Goal: Task Accomplishment & Management: Manage account settings

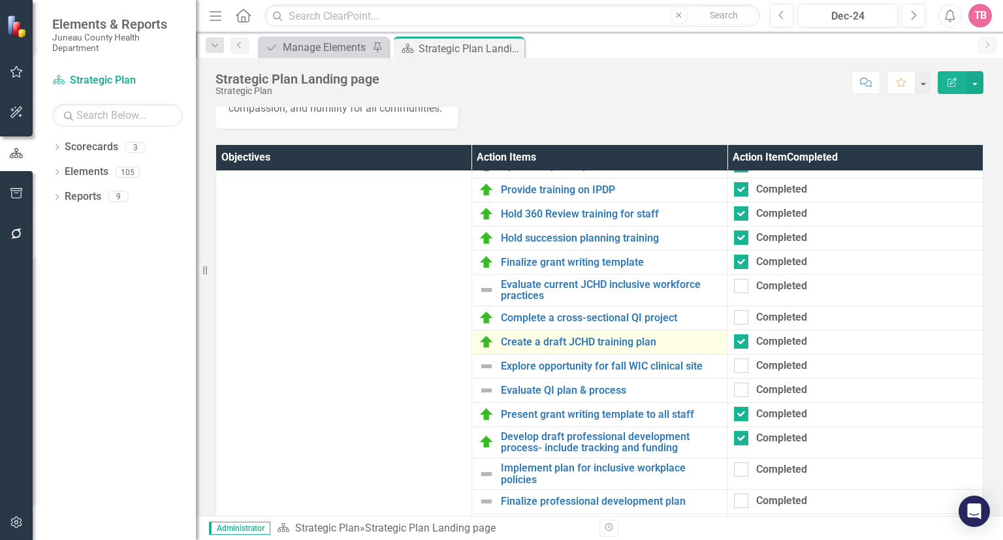
scroll to position [1655, 0]
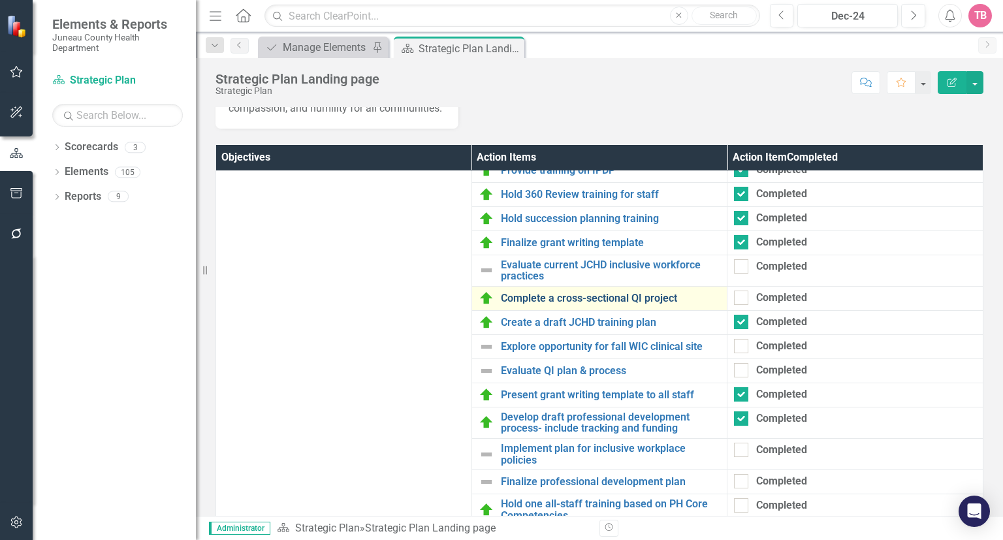
click at [601, 304] on link "Complete a cross-sectional QI project" at bounding box center [611, 299] width 220 height 12
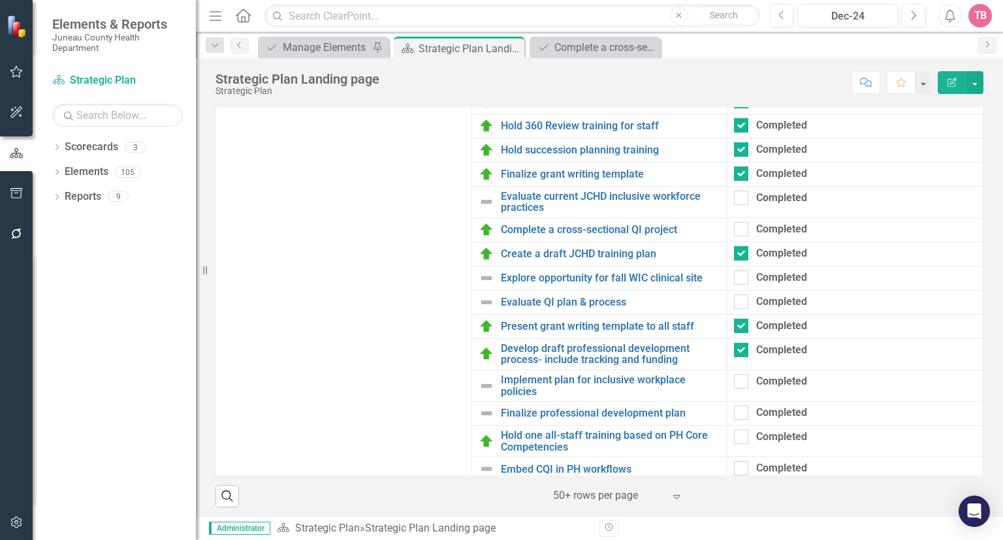
scroll to position [1655, 0]
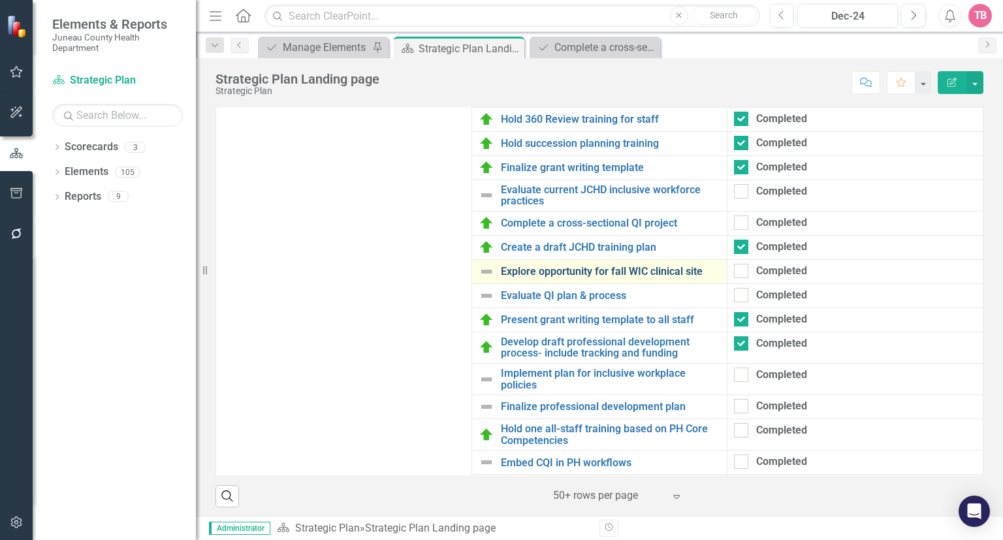
click at [578, 278] on link "Explore opportunity for fall WIC clinical site" at bounding box center [611, 272] width 220 height 12
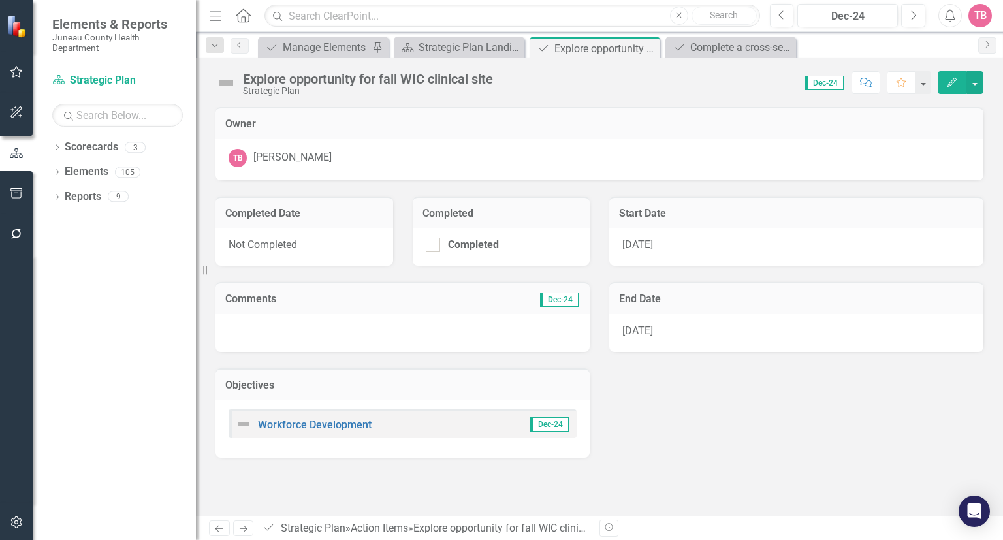
click at [951, 78] on icon "Edit" at bounding box center [952, 82] width 12 height 9
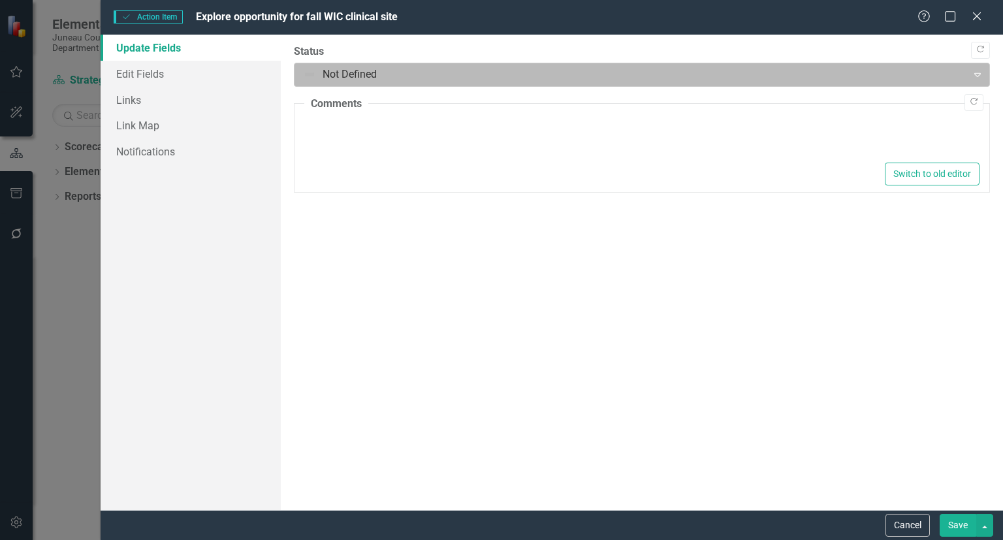
click at [385, 74] on div at bounding box center [631, 75] width 656 height 18
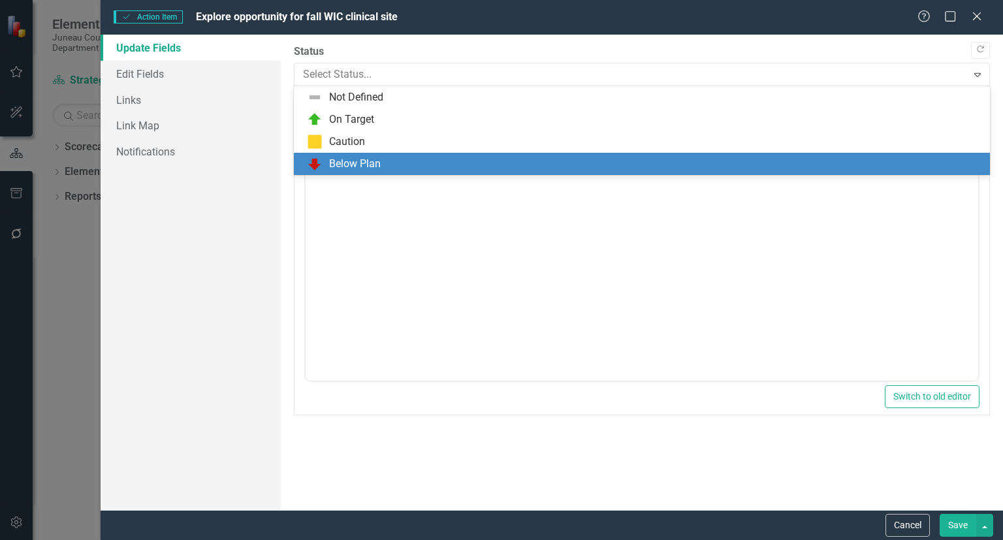
click at [341, 166] on div "Below Plan" at bounding box center [355, 164] width 52 height 15
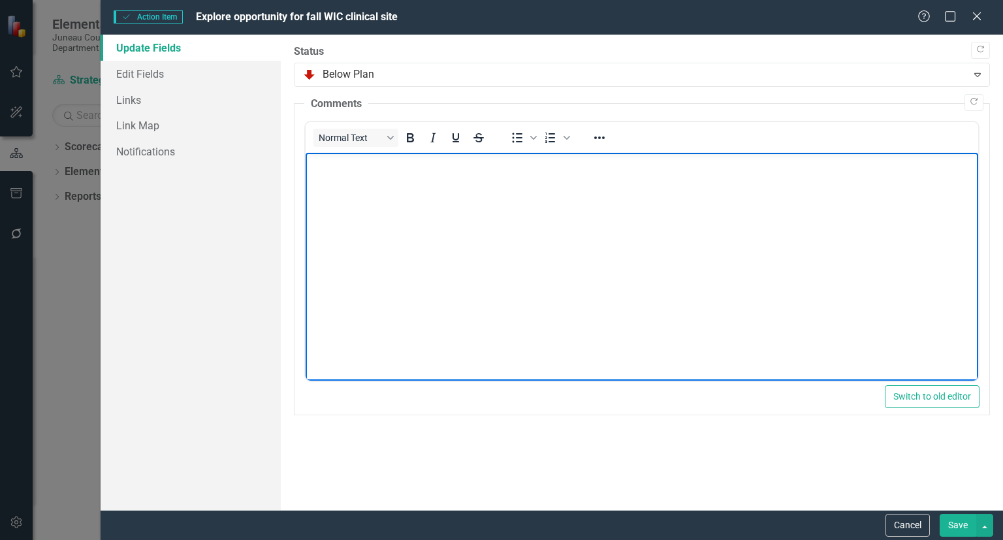
click at [340, 172] on body "Rich Text Area. Press ALT-0 for help." at bounding box center [642, 251] width 673 height 196
click at [341, 172] on body "Rich Text Area. Press ALT-0 for help." at bounding box center [642, 251] width 673 height 196
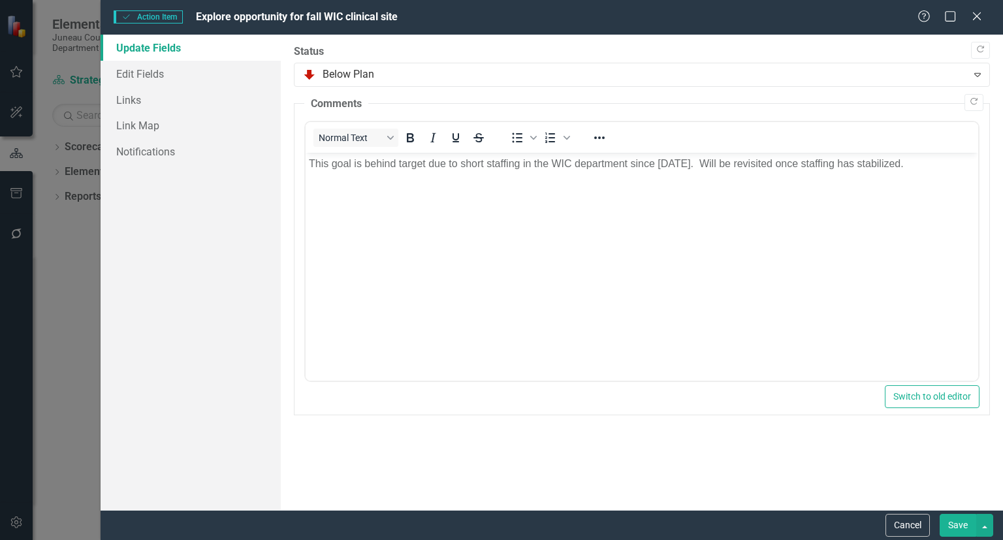
click at [972, 523] on button "Save" at bounding box center [958, 525] width 37 height 23
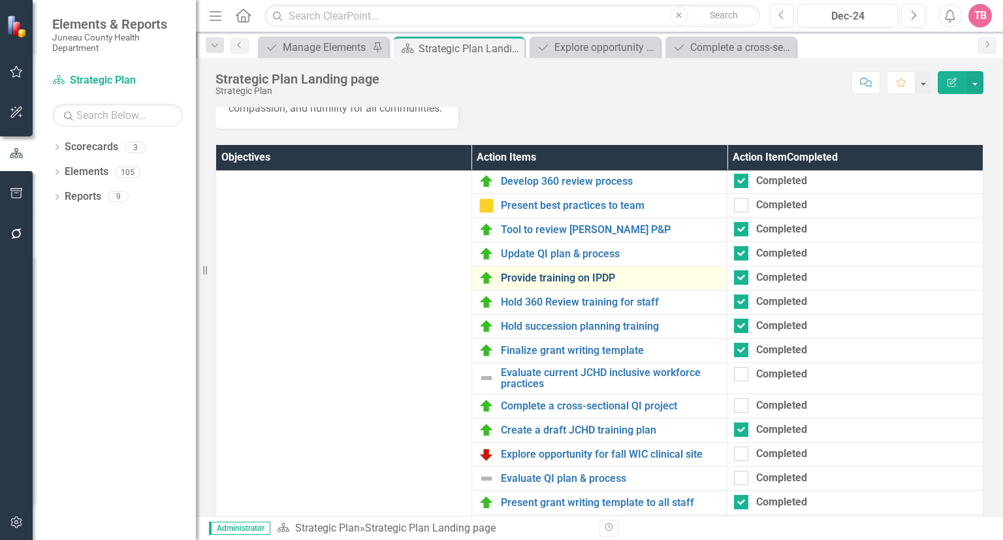
scroll to position [1569, 0]
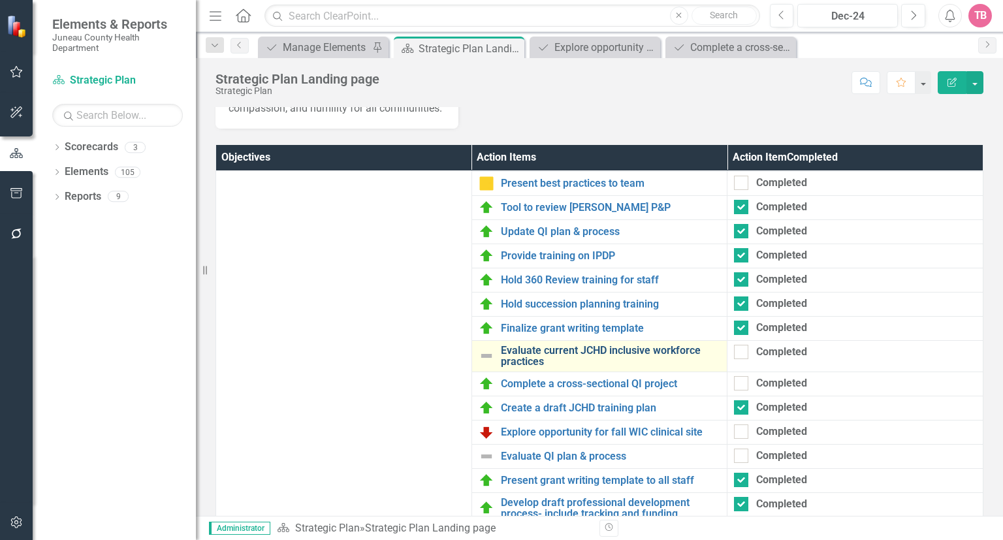
click at [551, 368] on link "Evaluate current JCHD inclusive workforce practices" at bounding box center [611, 356] width 220 height 23
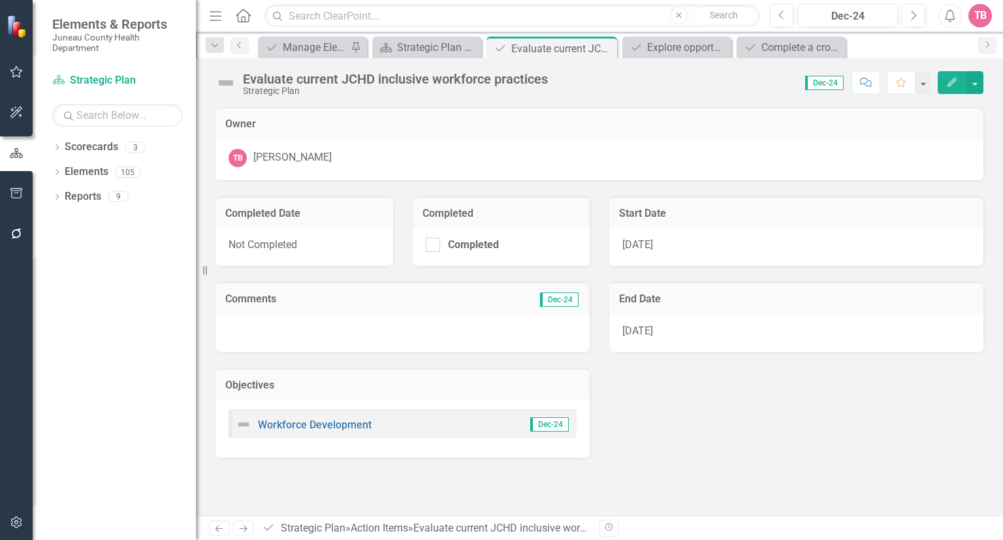
click at [949, 81] on icon "Edit" at bounding box center [952, 82] width 12 height 9
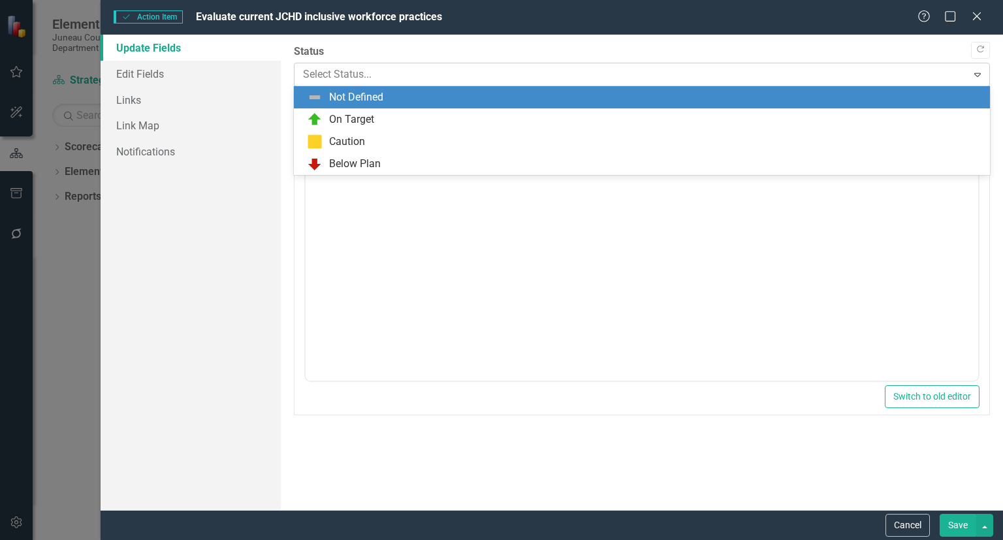
click at [357, 80] on div at bounding box center [631, 75] width 656 height 18
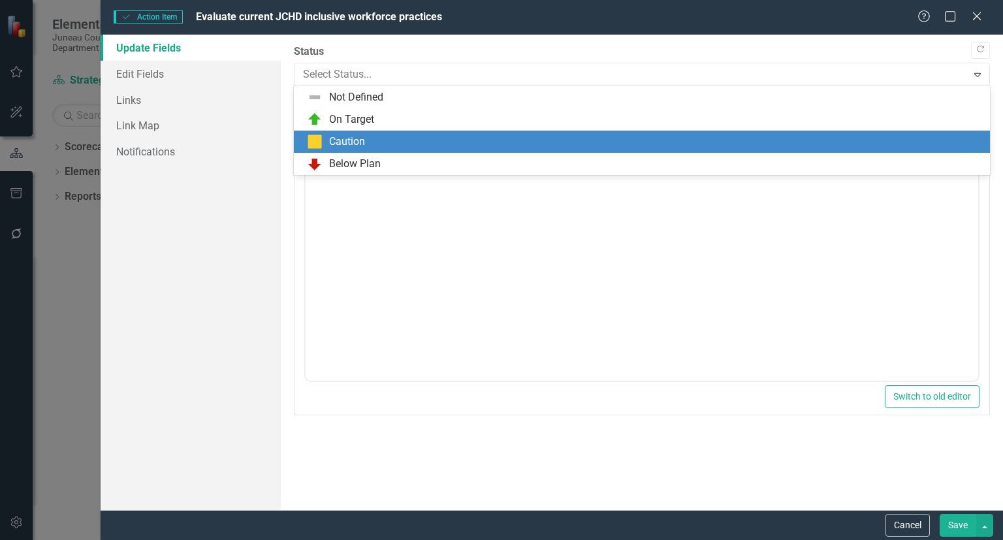
click at [342, 140] on div "Caution" at bounding box center [347, 142] width 36 height 15
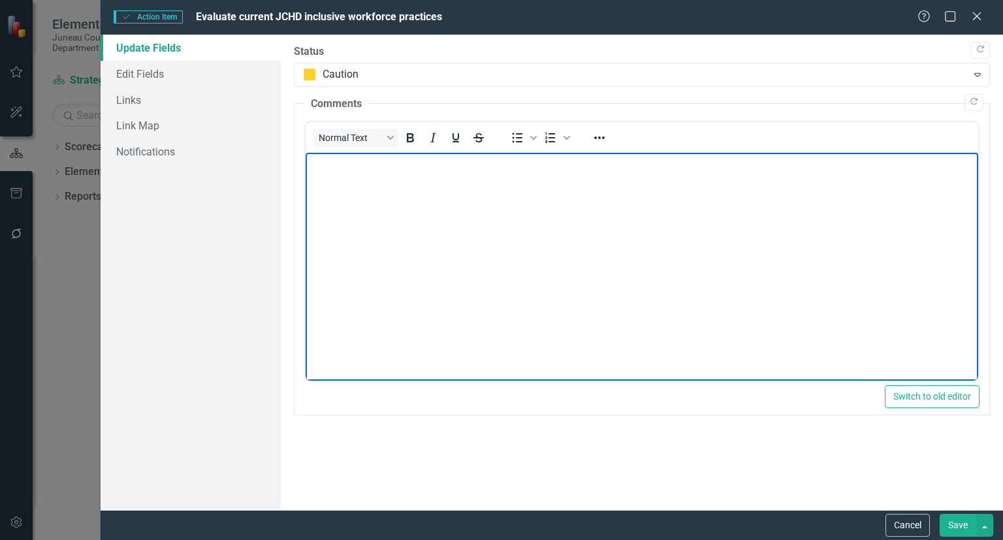
click at [331, 178] on body "Rich Text Area. Press ALT-0 for help." at bounding box center [642, 251] width 673 height 196
click at [964, 524] on button "Save" at bounding box center [958, 525] width 37 height 23
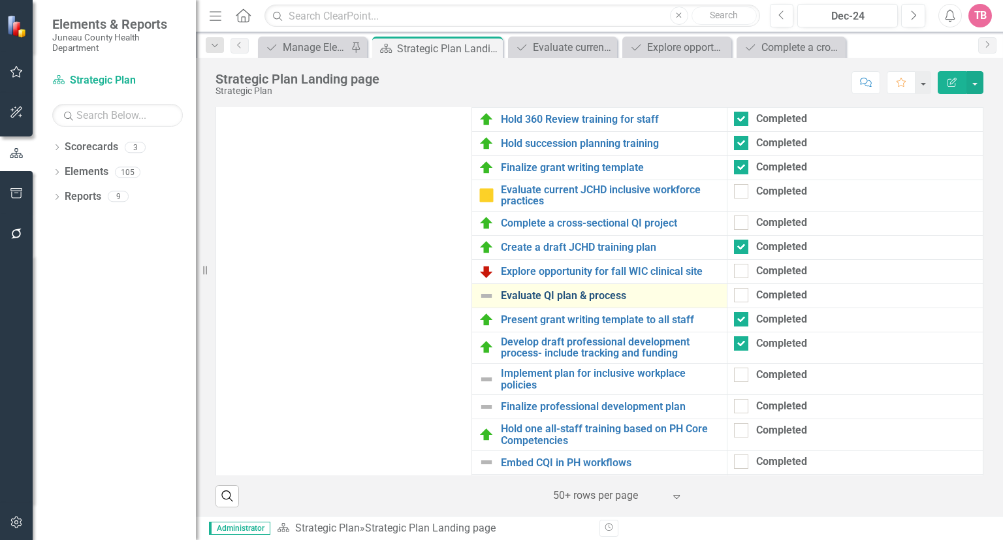
scroll to position [1730, 0]
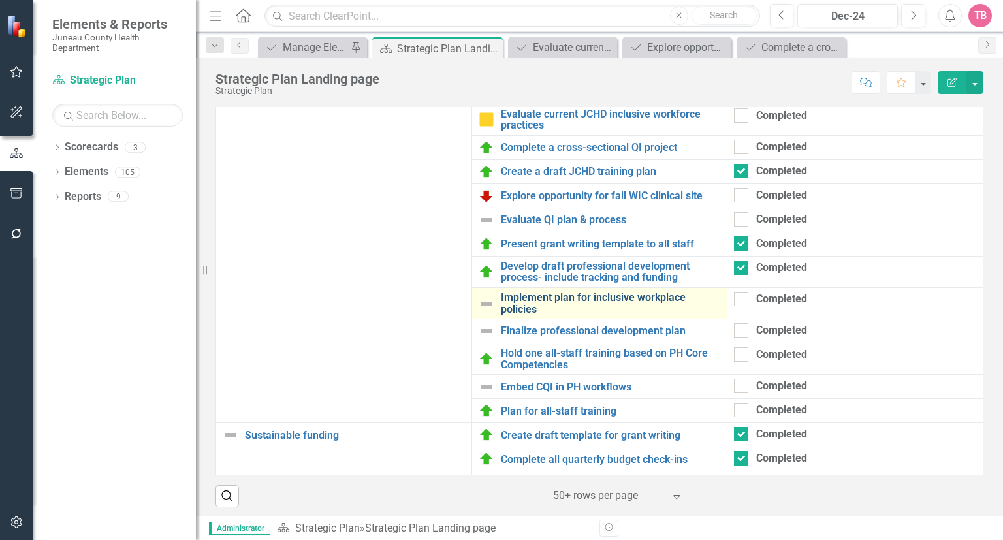
click at [542, 315] on link "Implement plan for inclusive workplace policies" at bounding box center [611, 303] width 220 height 23
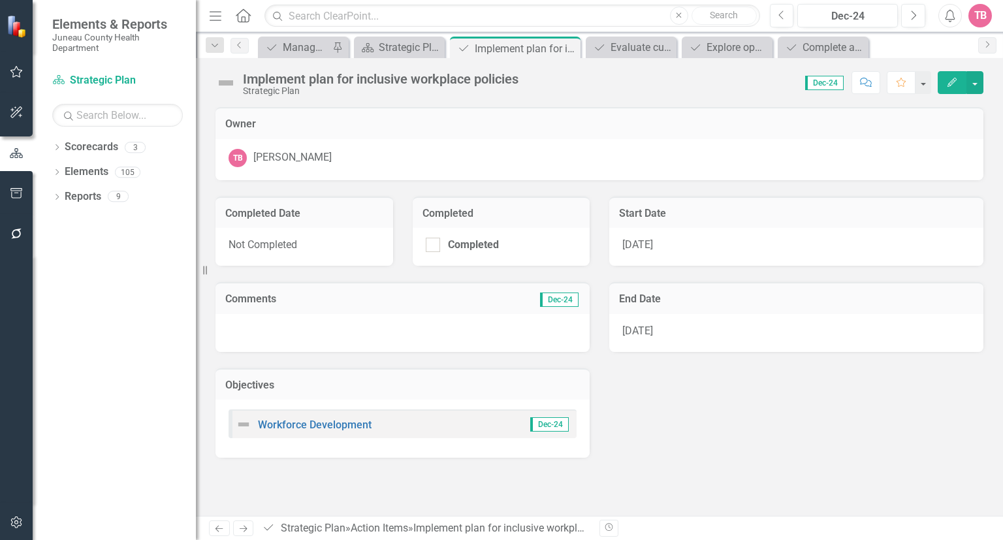
click at [944, 82] on button "Edit" at bounding box center [952, 82] width 29 height 23
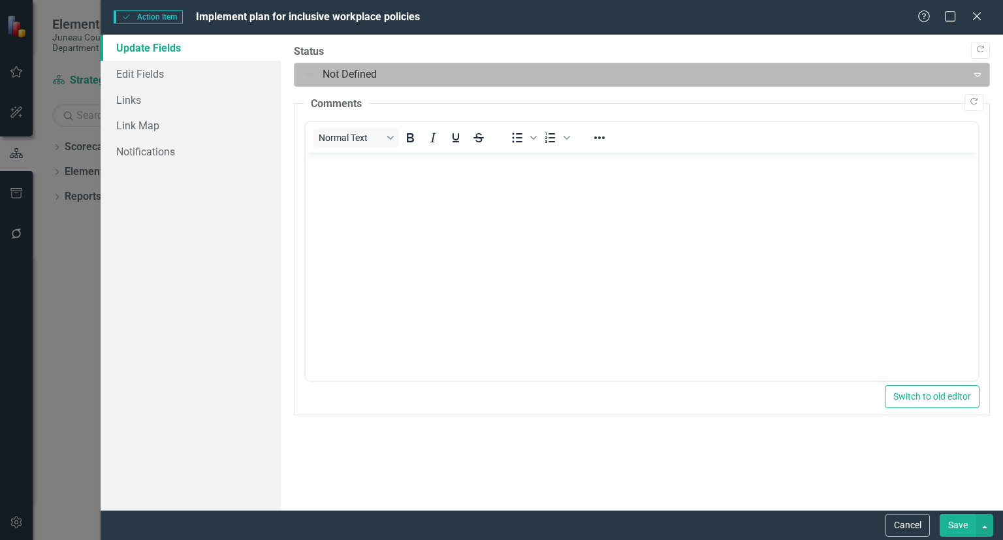
click at [375, 71] on div at bounding box center [631, 75] width 656 height 18
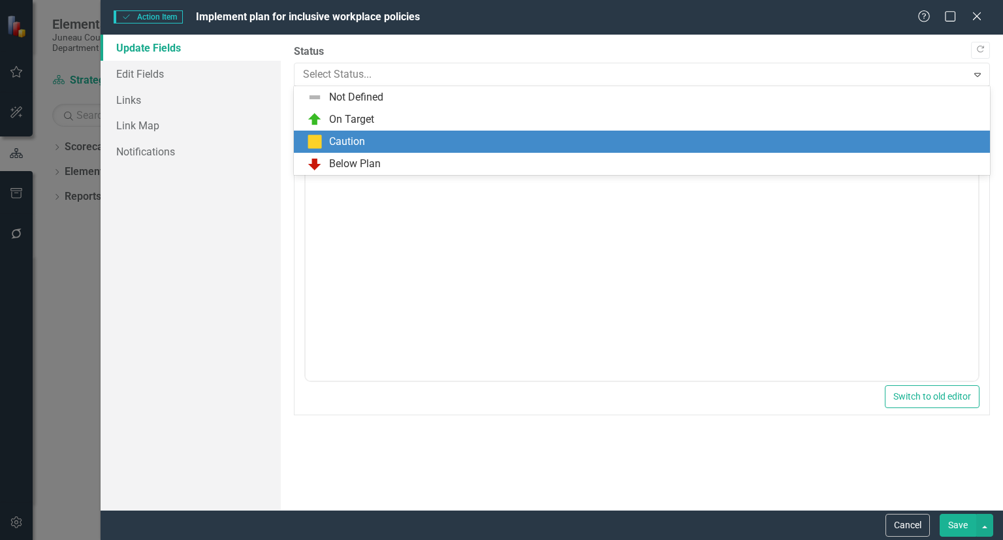
click at [351, 139] on div "Caution" at bounding box center [347, 142] width 36 height 15
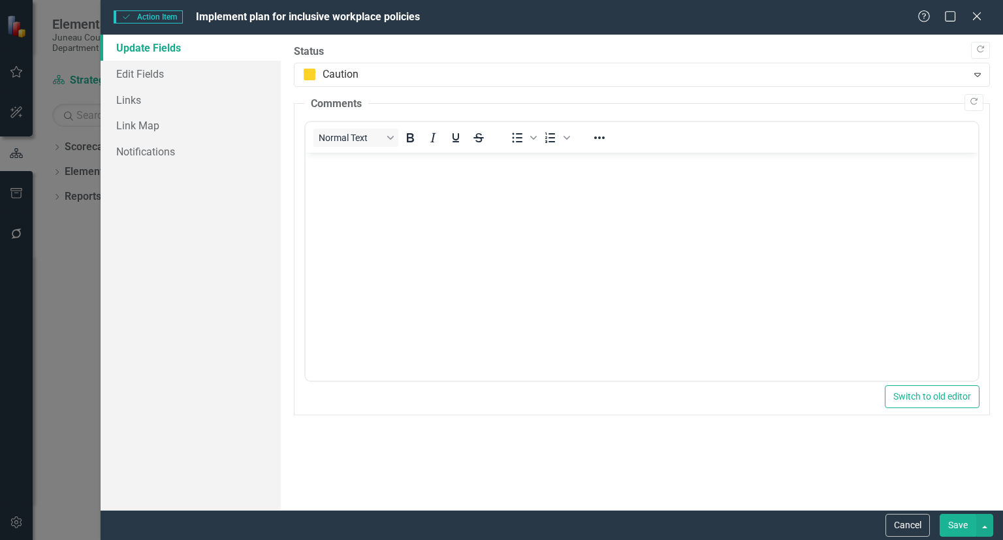
click at [955, 518] on button "Save" at bounding box center [958, 525] width 37 height 23
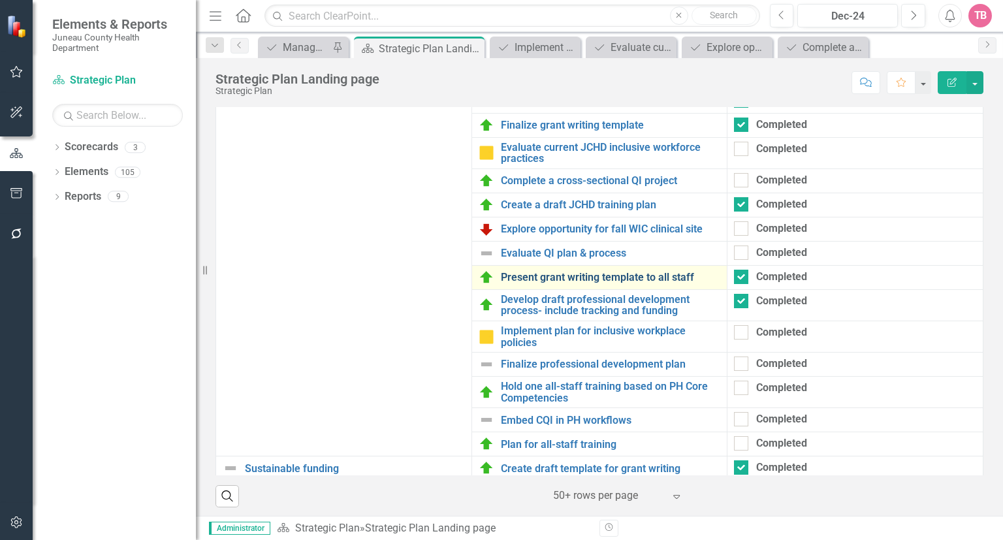
scroll to position [1738, 0]
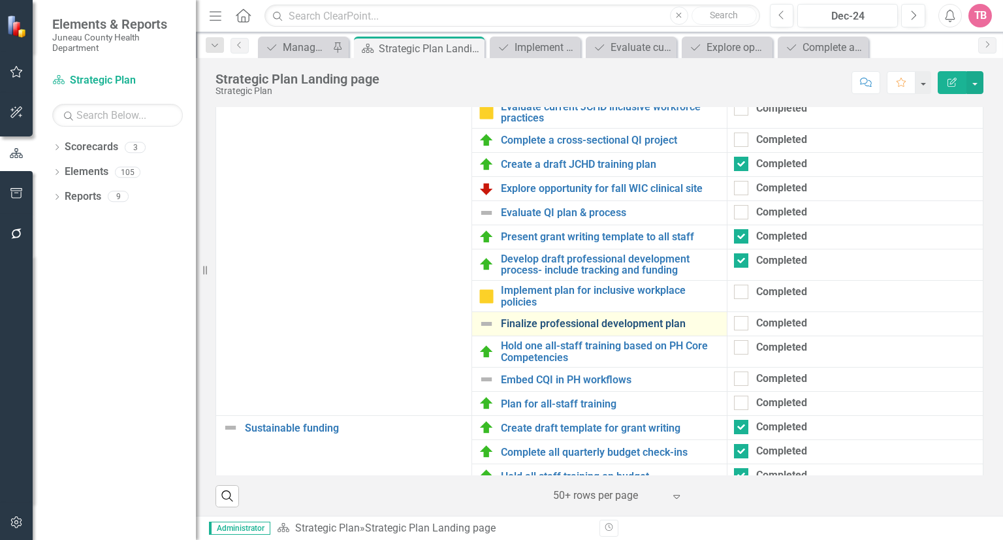
click at [522, 330] on link "Finalize professional development plan" at bounding box center [611, 324] width 220 height 12
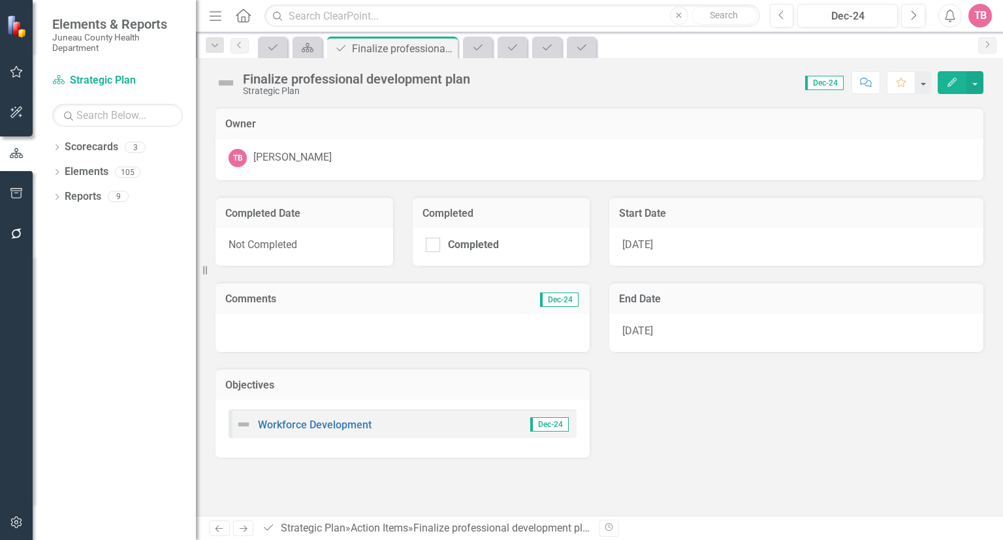
click at [961, 82] on button "Edit" at bounding box center [952, 82] width 29 height 23
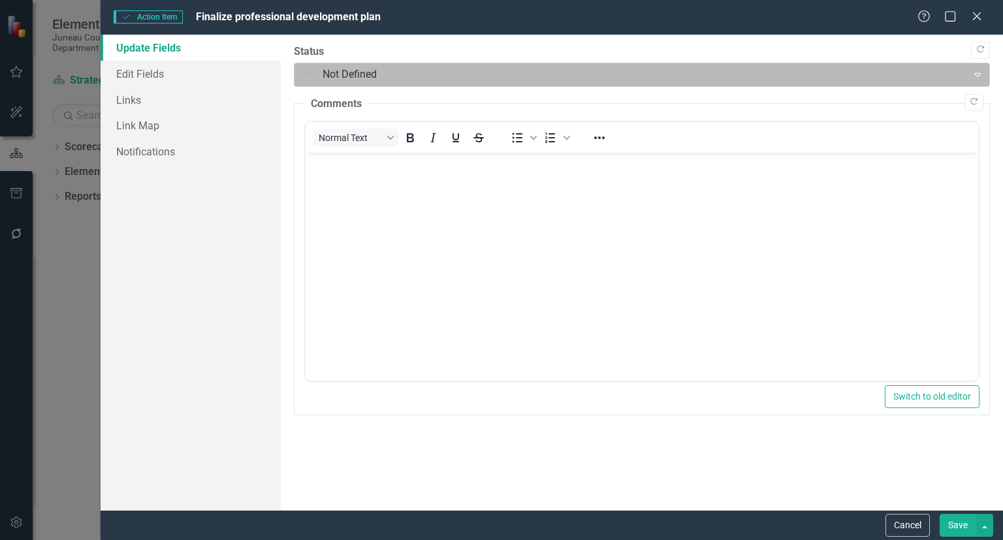
click at [320, 71] on div at bounding box center [631, 75] width 656 height 18
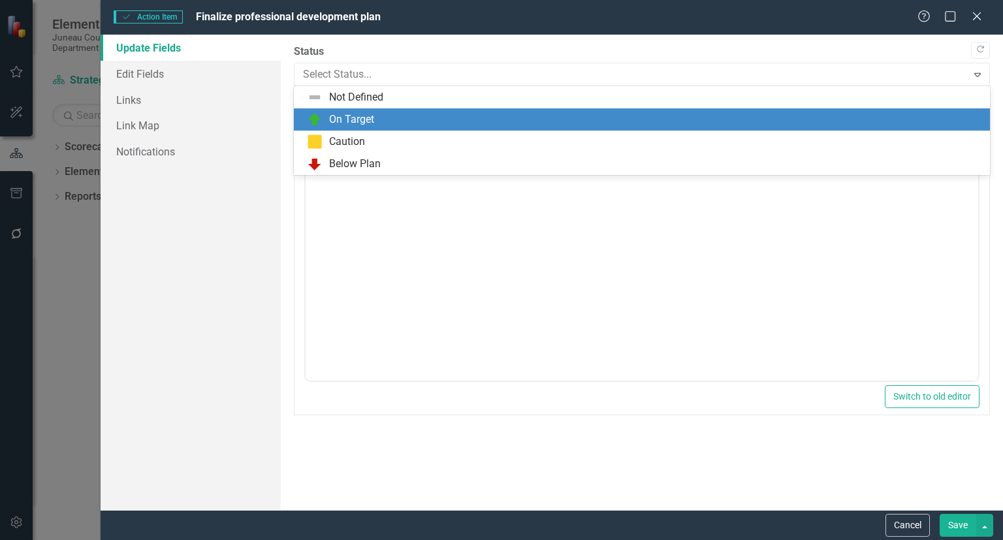
click at [334, 115] on div "On Target" at bounding box center [351, 119] width 45 height 15
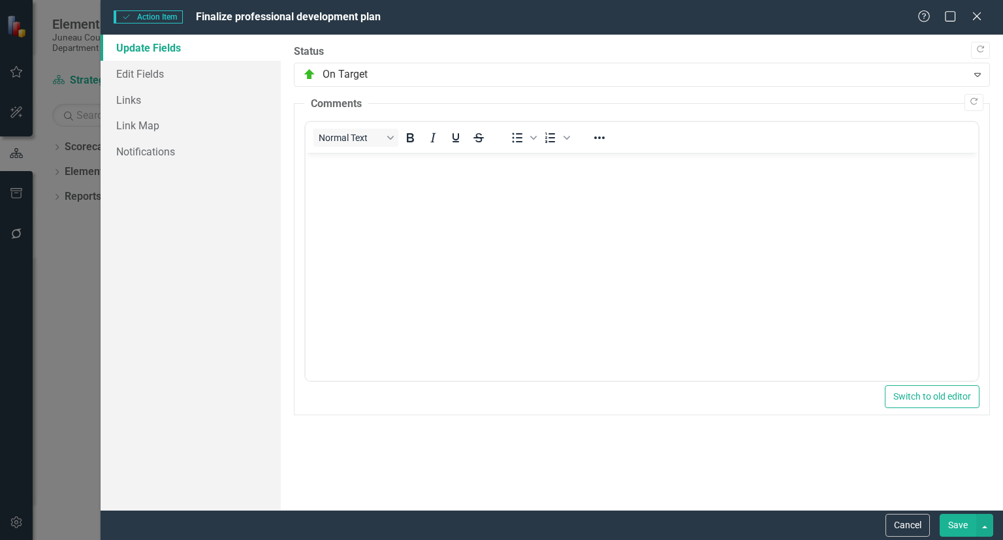
click at [356, 178] on body "Rich Text Area. Press ALT-0 for help." at bounding box center [642, 251] width 673 height 196
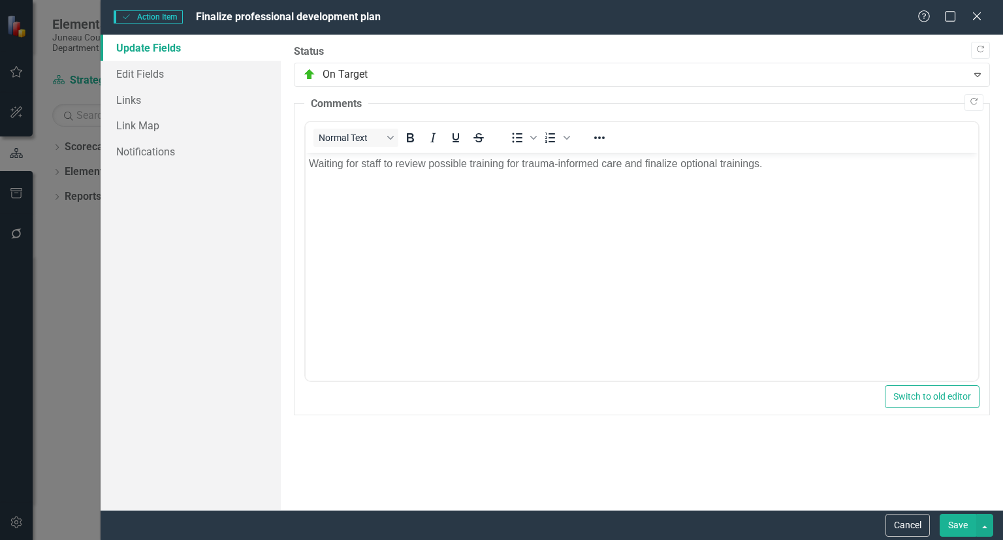
click at [958, 524] on button "Save" at bounding box center [958, 525] width 37 height 23
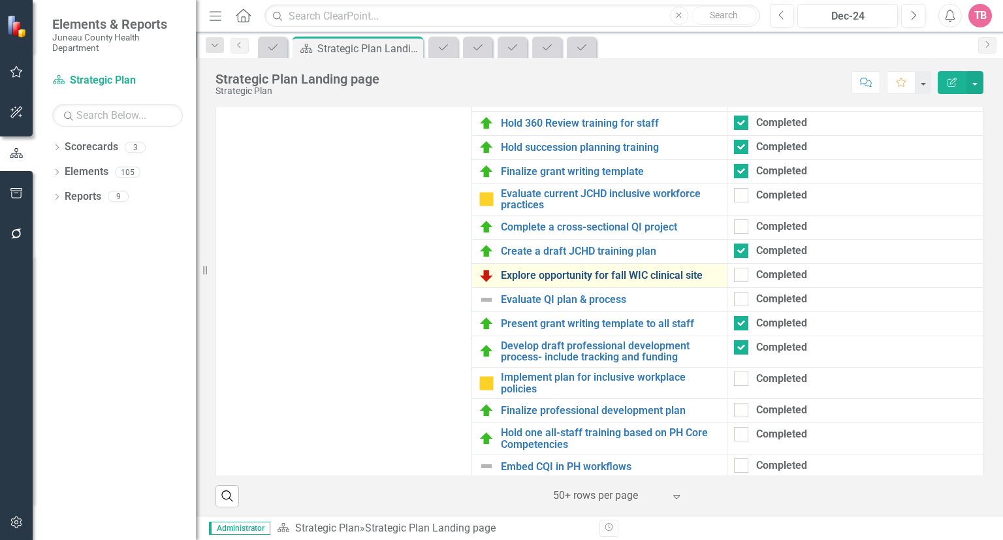
scroll to position [1730, 0]
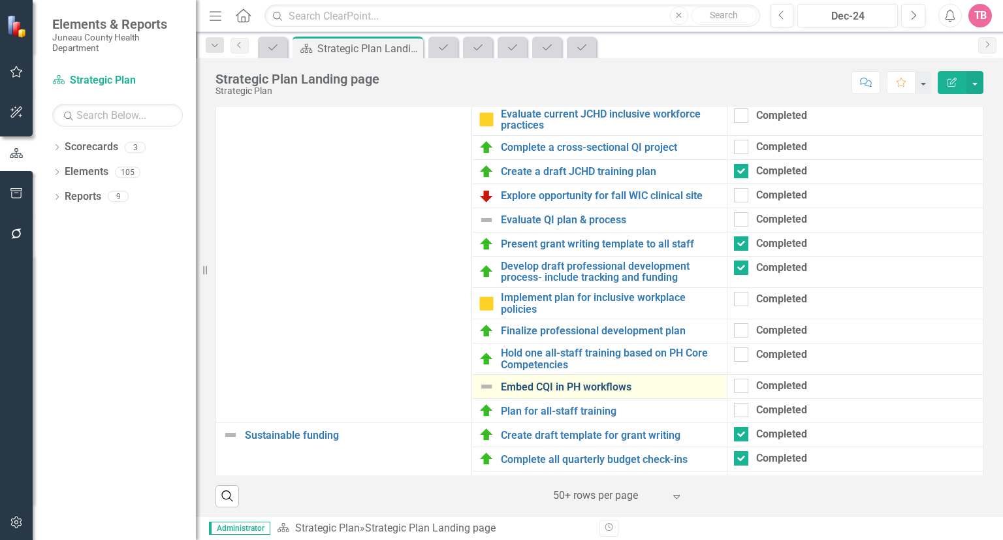
click at [548, 393] on link "Embed CQI in PH workflows" at bounding box center [611, 387] width 220 height 12
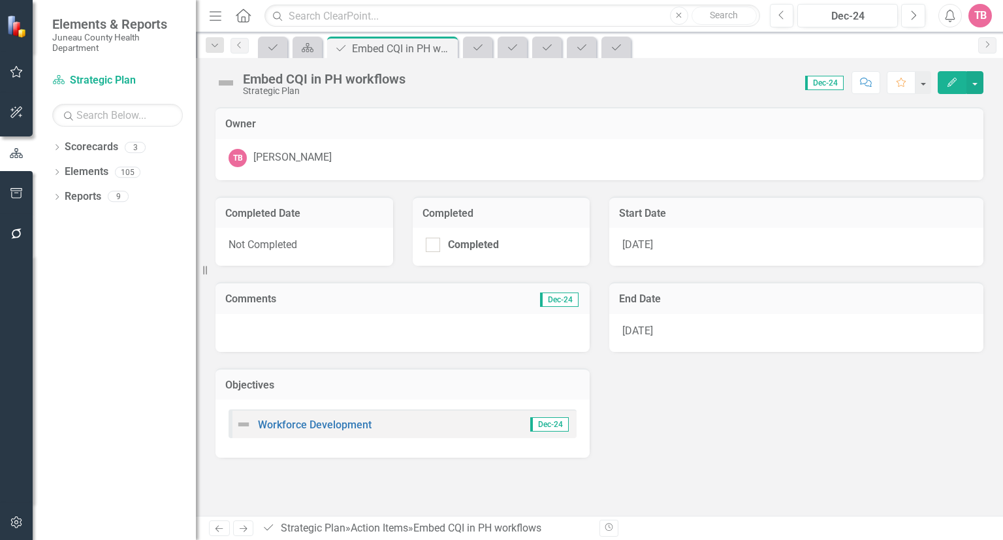
click at [61, 274] on div "Dropdown Scorecards 3 Strategic Plan Performance Management CHIP Dropdown Eleme…" at bounding box center [114, 338] width 163 height 404
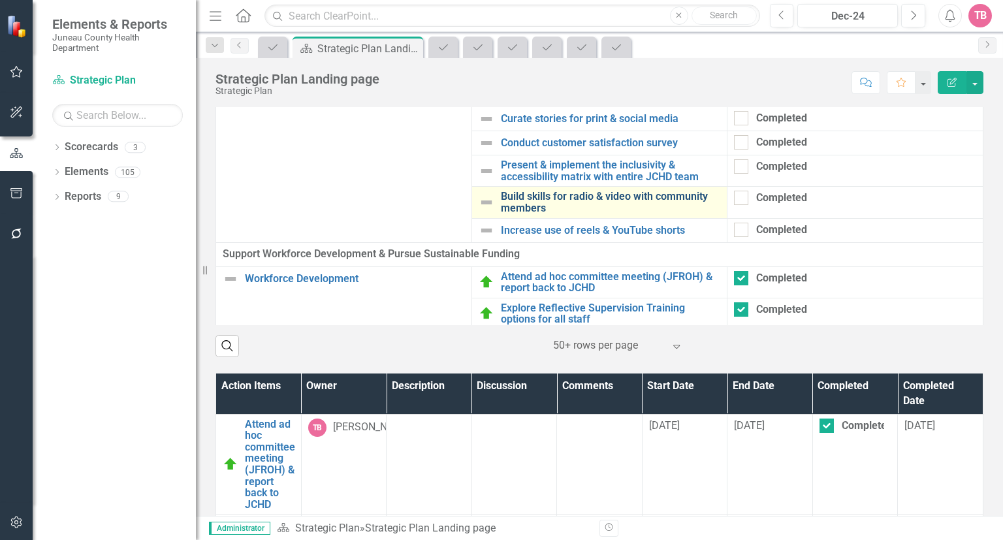
scroll to position [712, 0]
